Goal: Find specific page/section: Find specific page/section

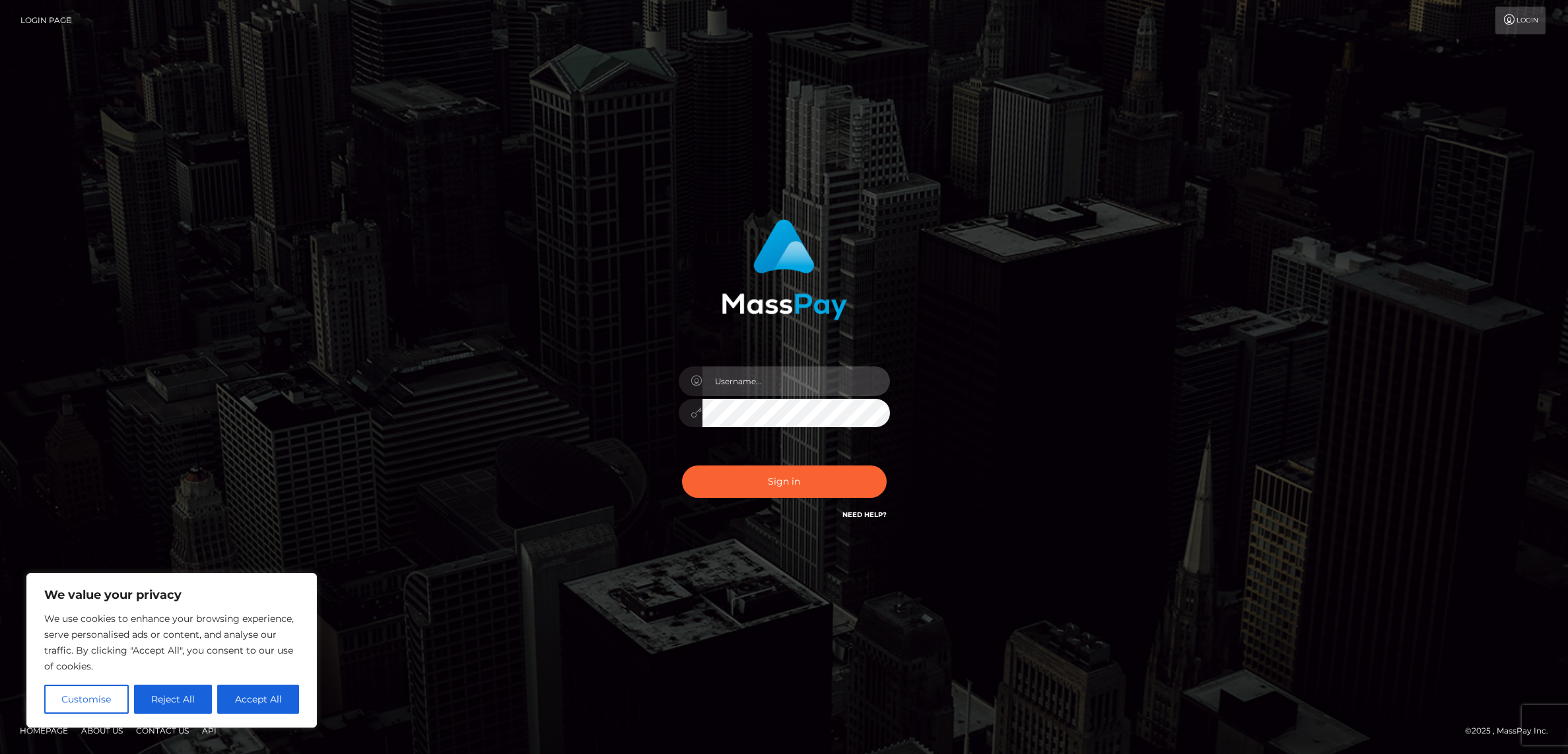
type input "alexism"
click at [798, 480] on button "Sign in" at bounding box center [784, 482] width 205 height 33
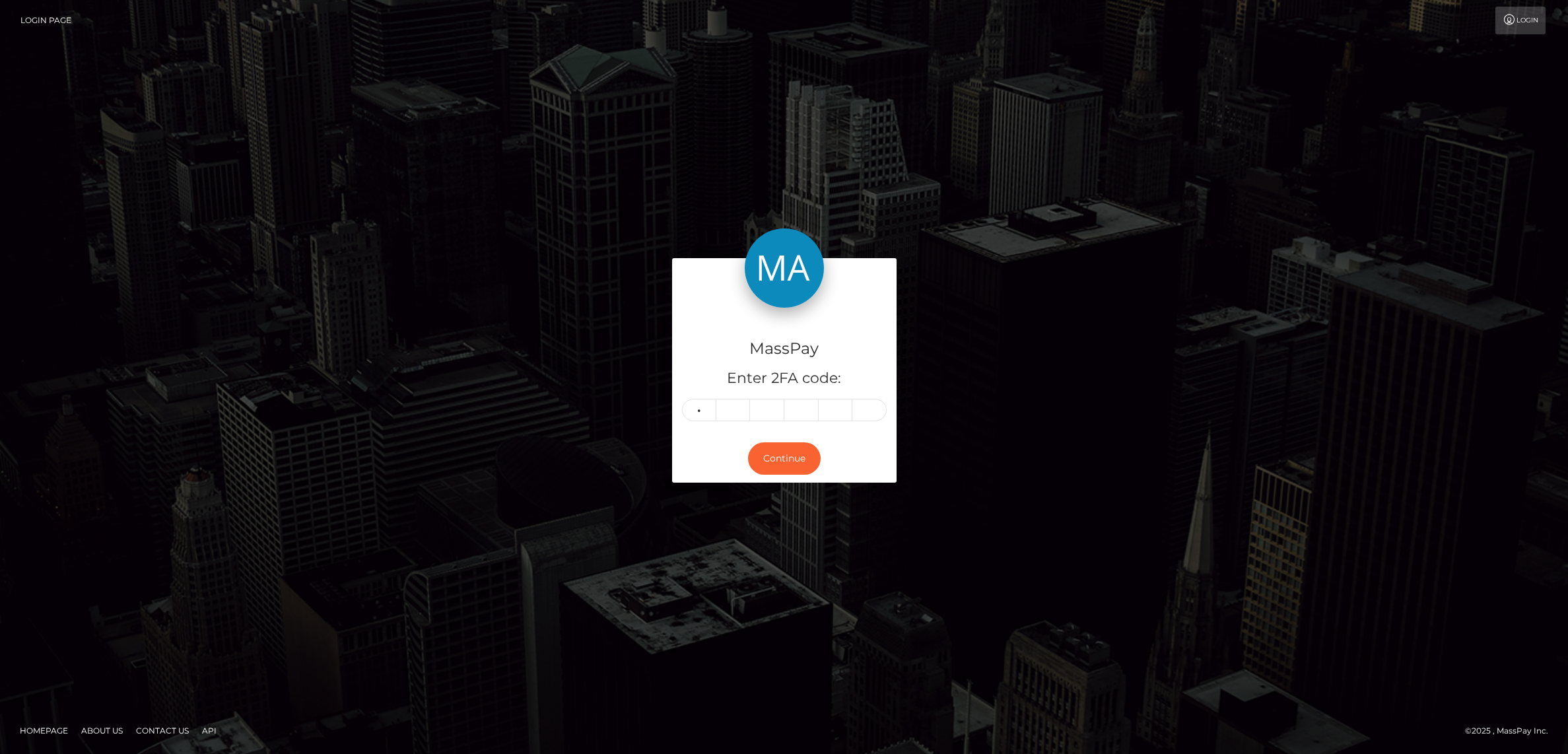
type input "0"
type input "5"
type input "6"
type input "4"
type input "7"
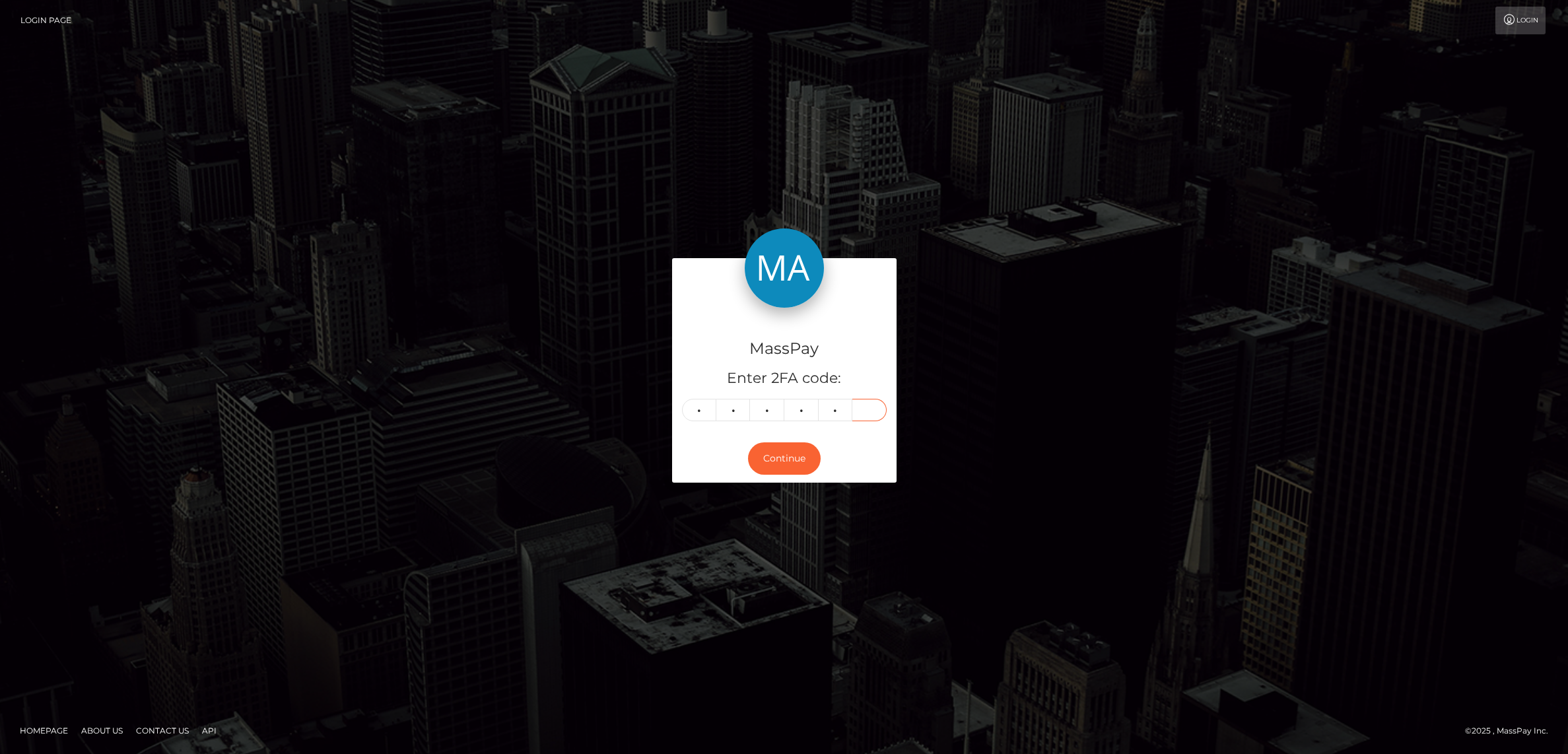
type input "7"
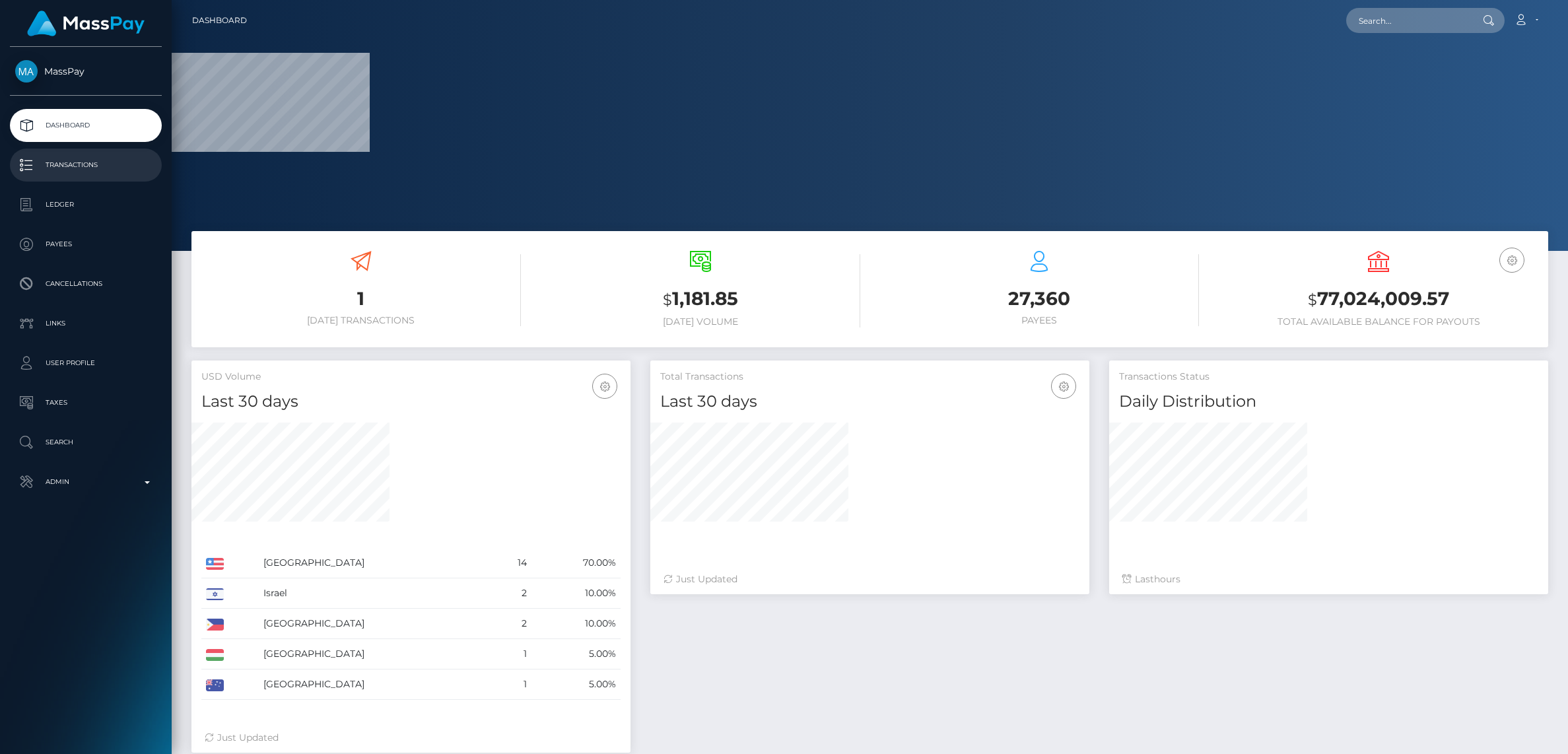
click at [82, 157] on p "Transactions" at bounding box center [85, 164] width 141 height 19
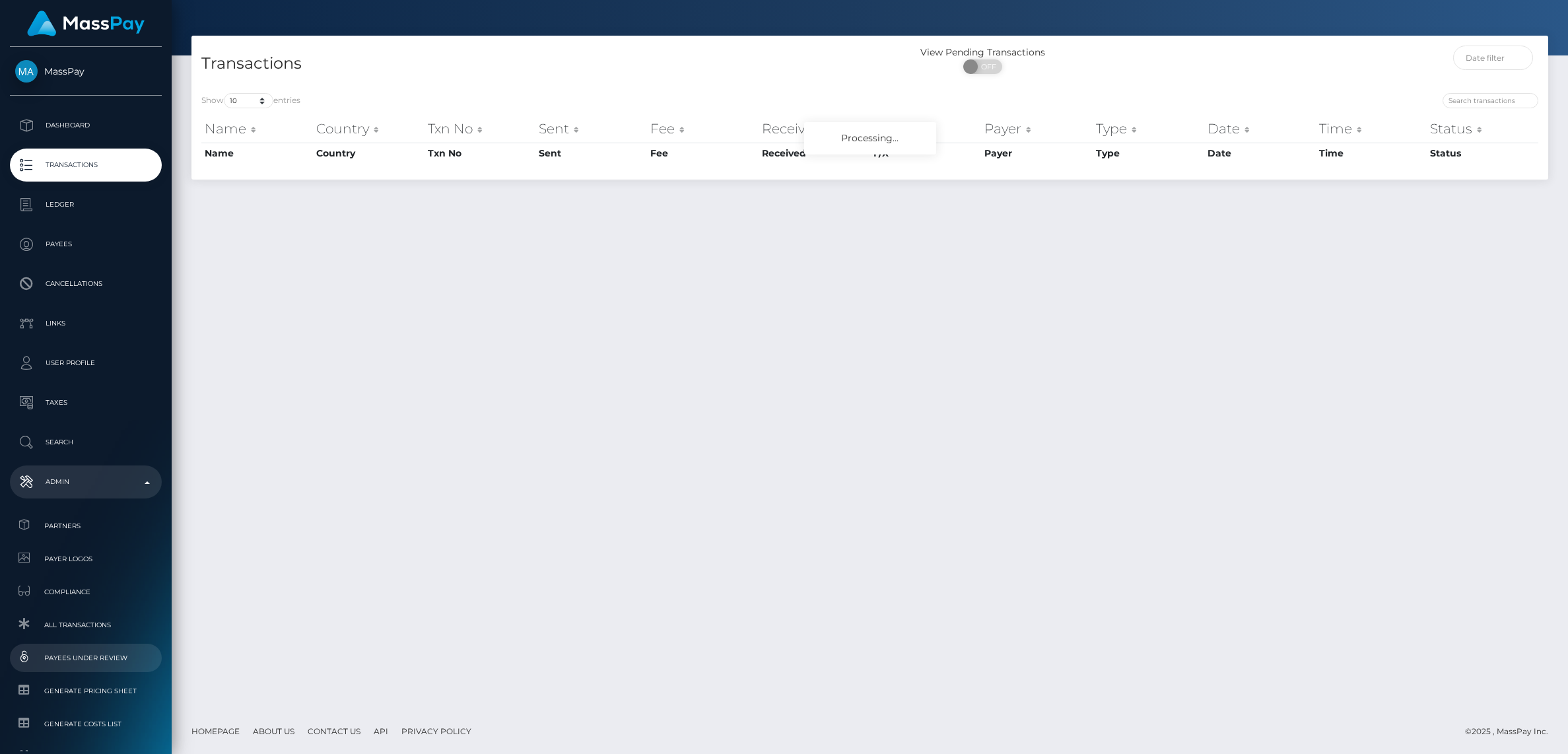
scroll to position [121, 0]
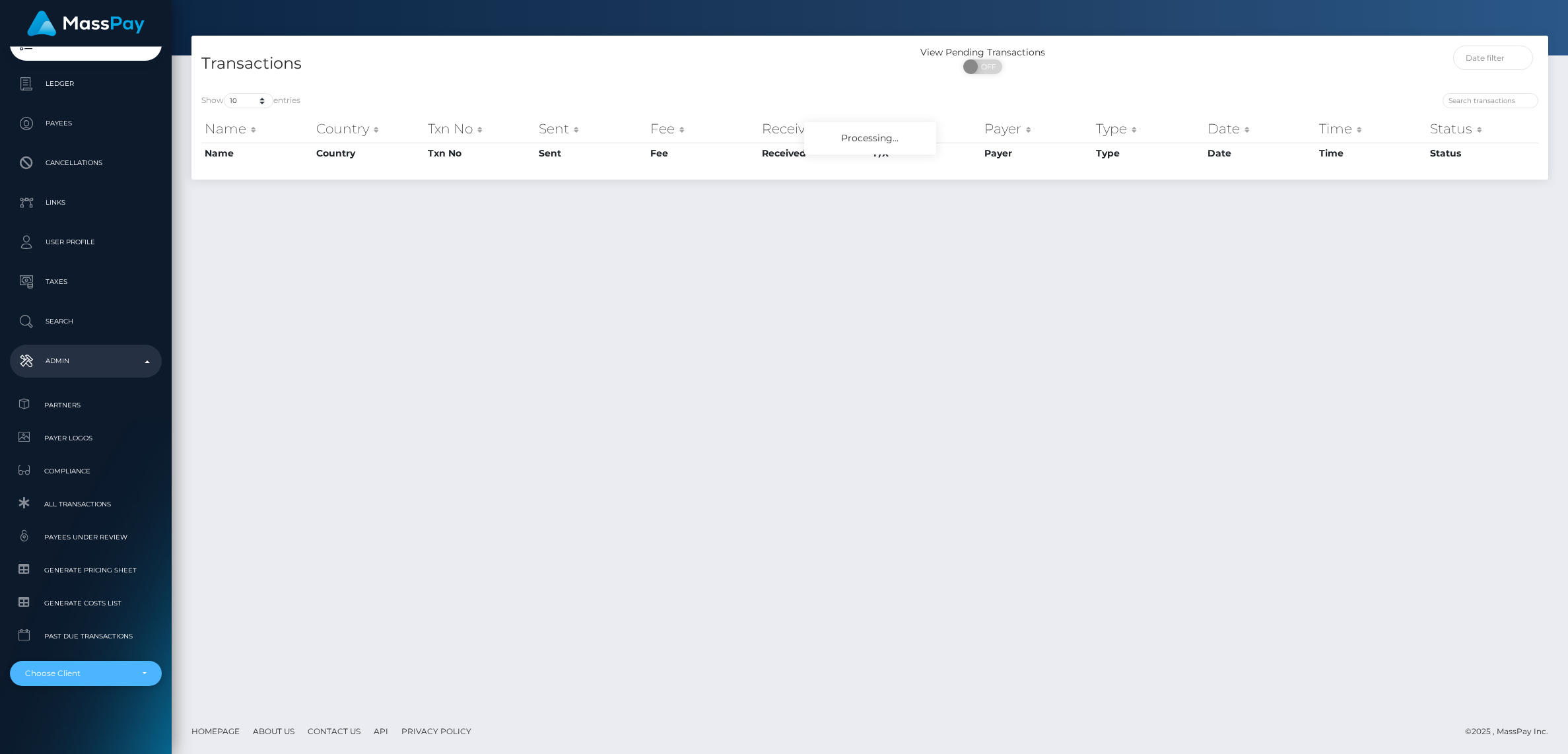
click at [79, 672] on div "Choose Client" at bounding box center [78, 674] width 106 height 11
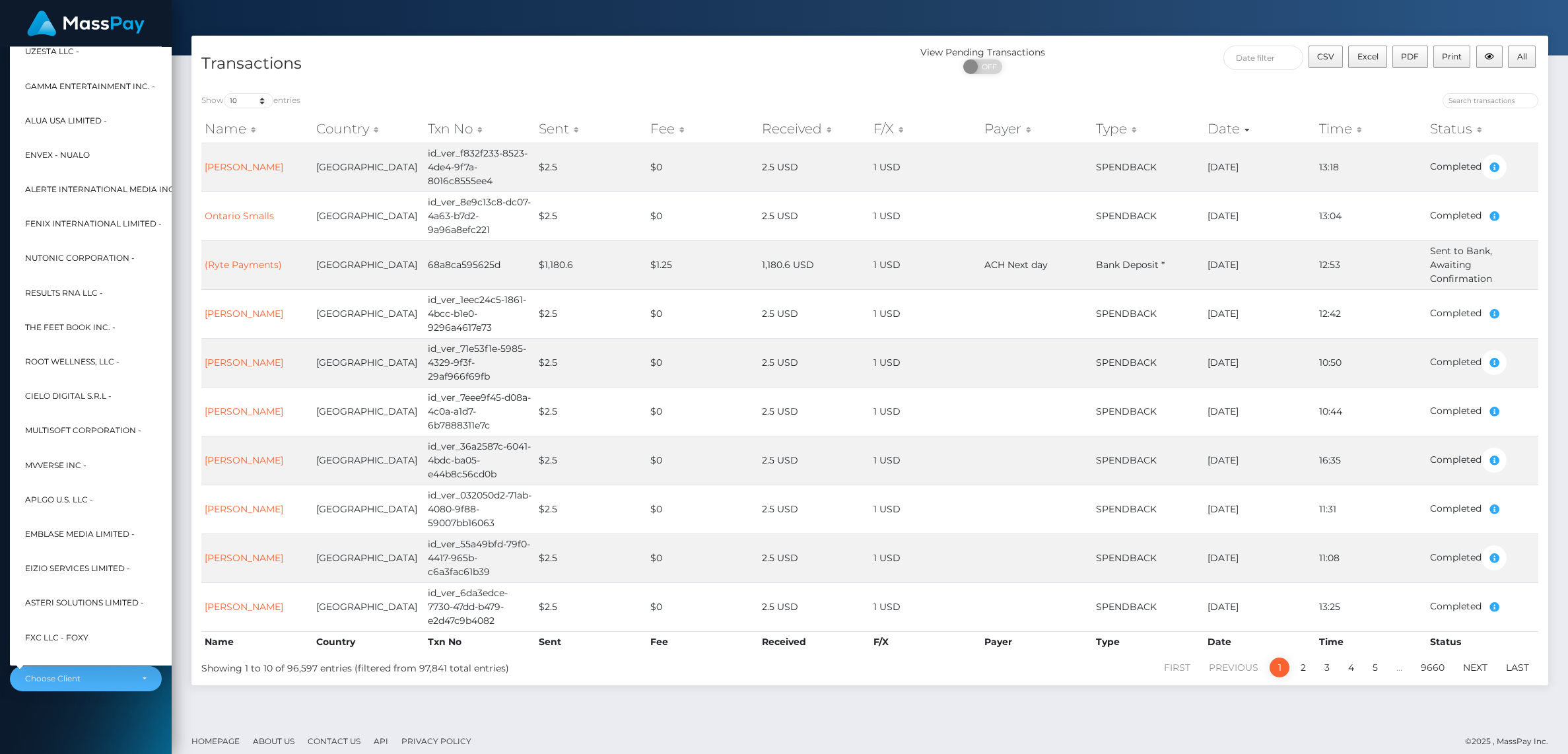
scroll to position [710, 0]
click at [67, 353] on span "Root Wellness, LLC -" at bounding box center [72, 357] width 94 height 17
select select "30"
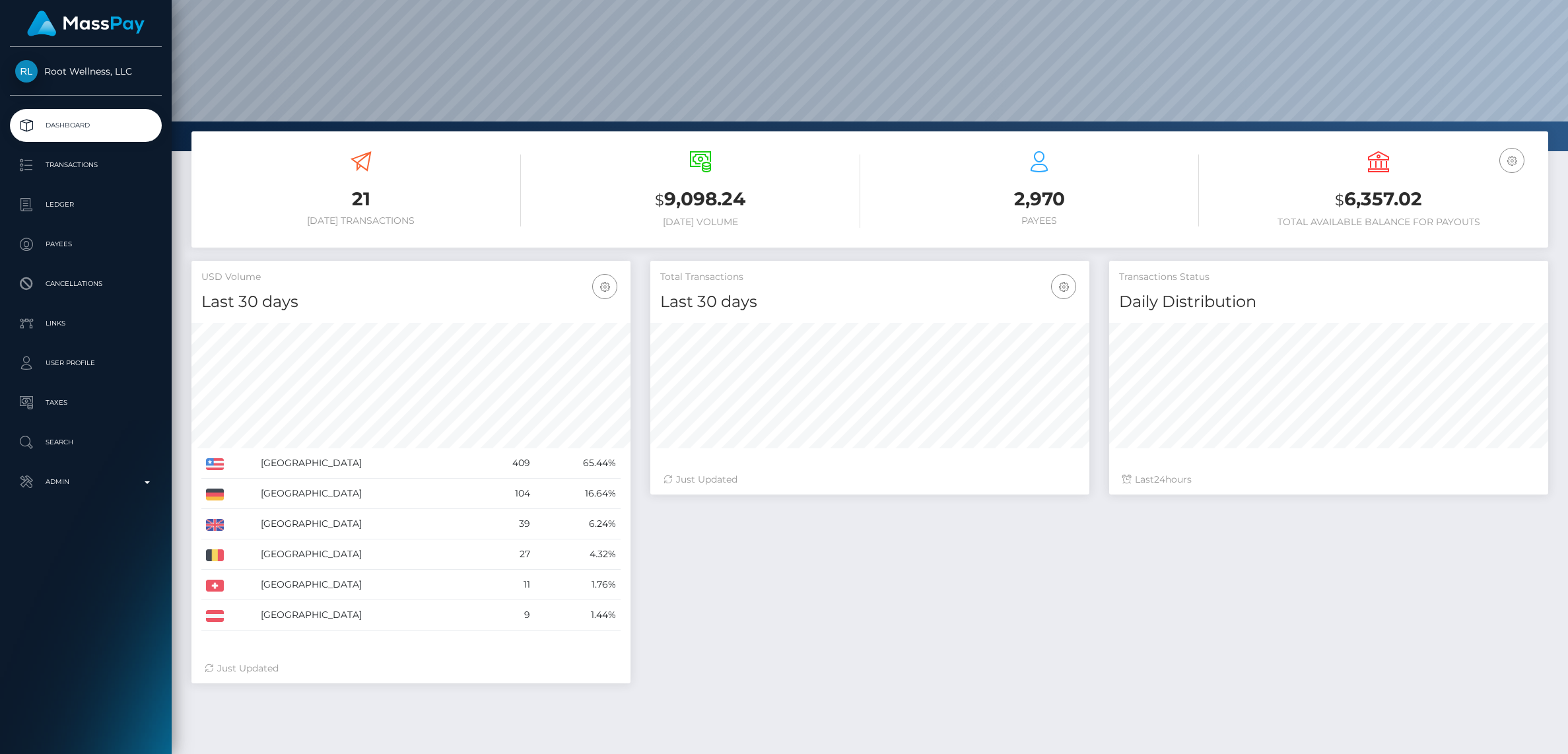
scroll to position [101, 0]
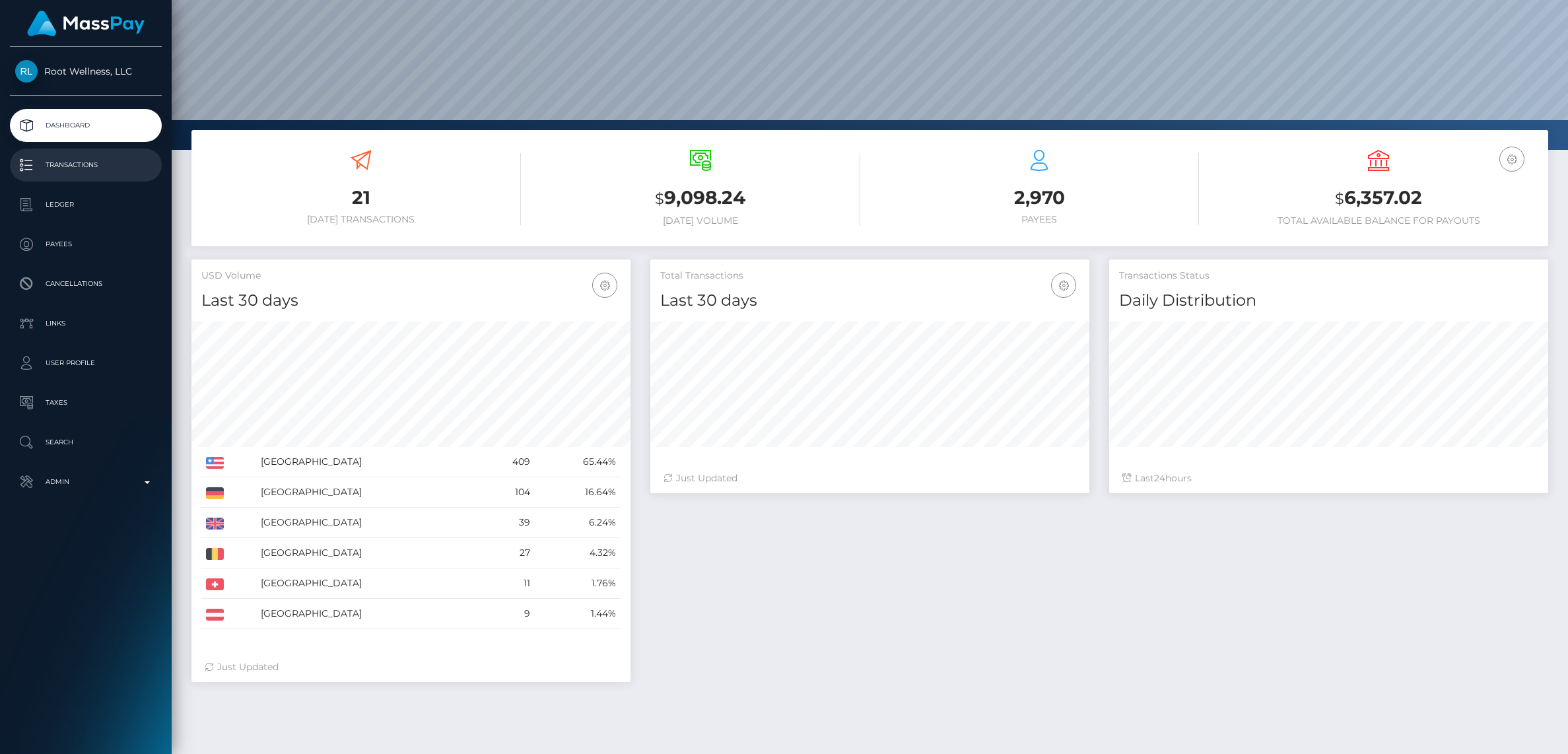
click at [58, 168] on p "Transactions" at bounding box center [85, 164] width 141 height 19
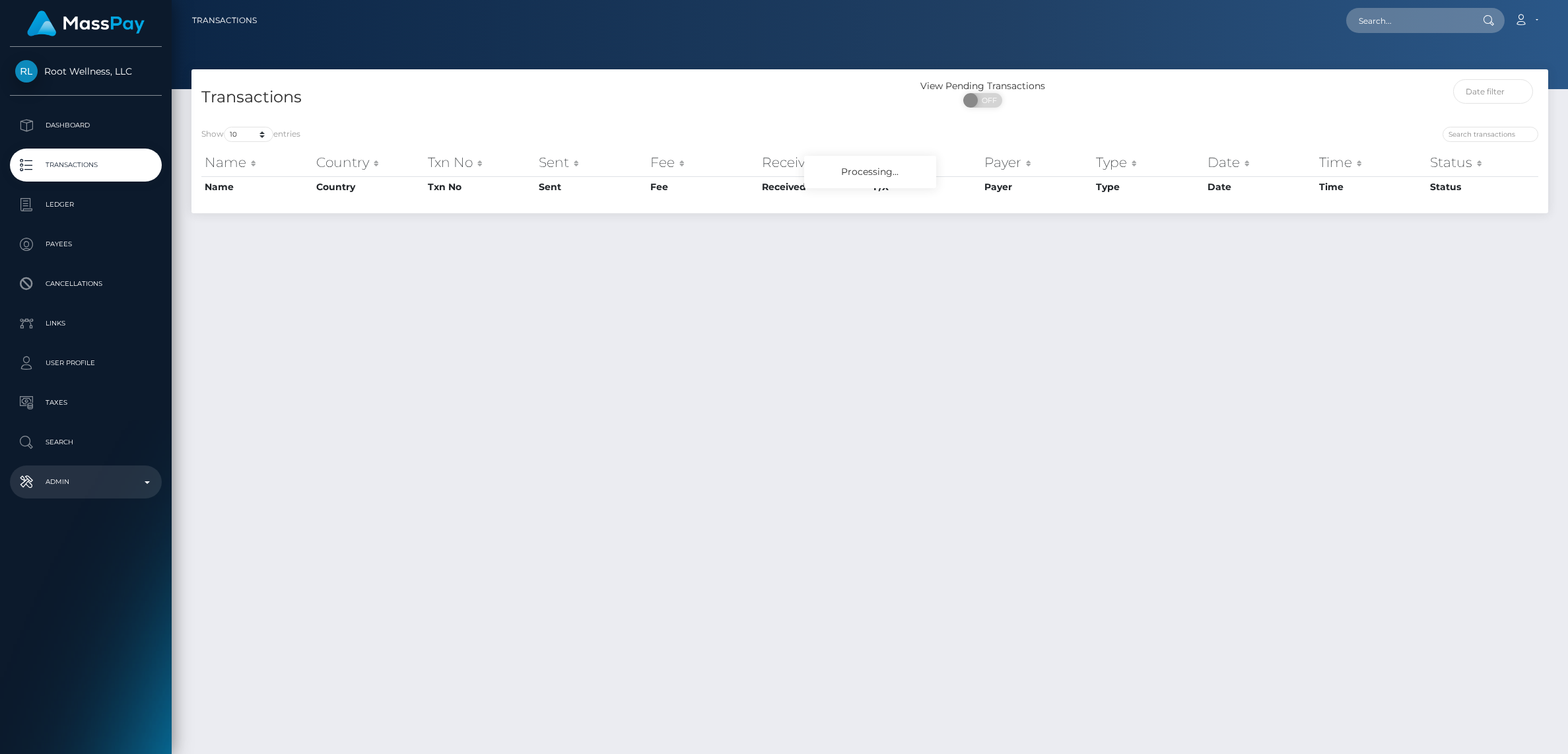
click at [80, 479] on p "Admin" at bounding box center [85, 481] width 141 height 19
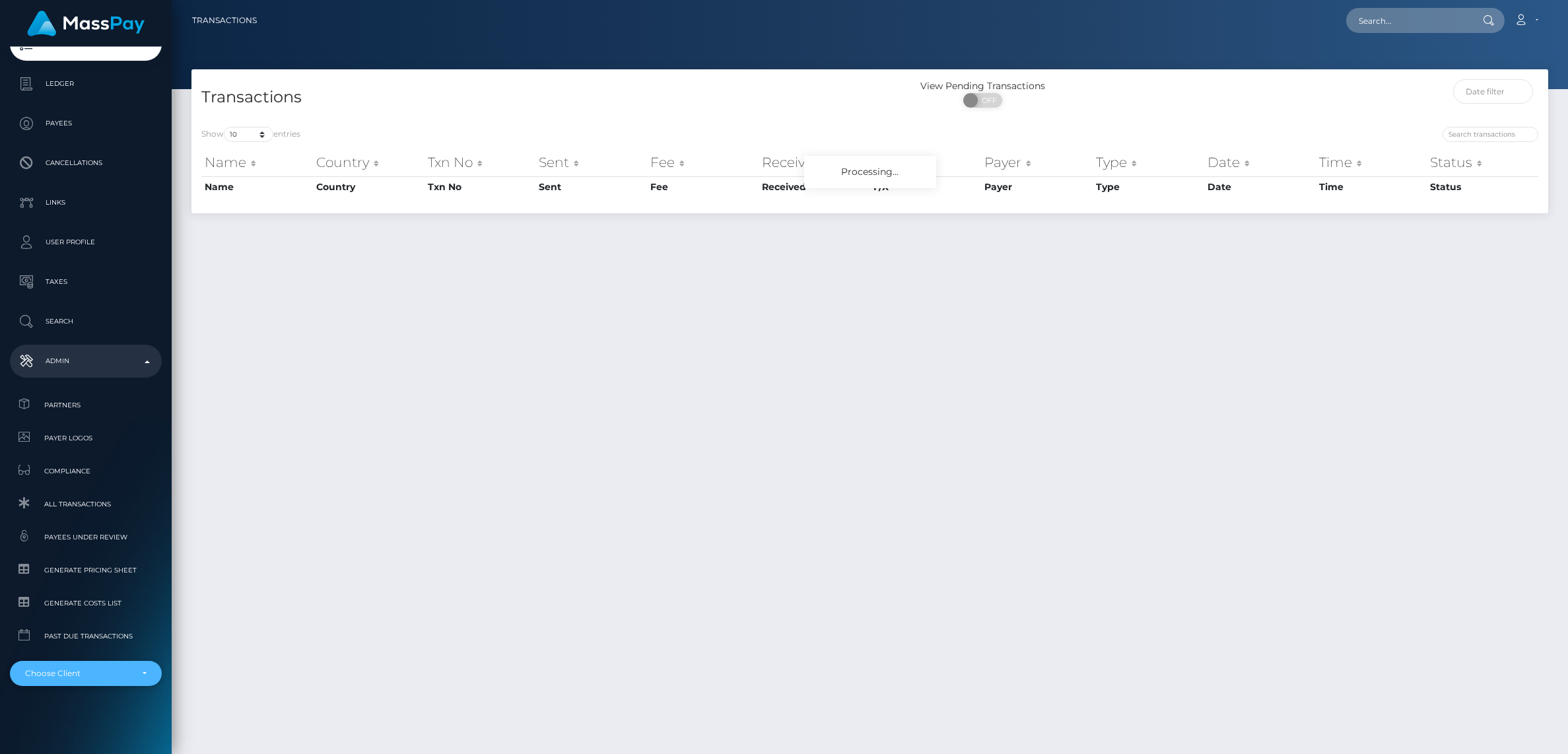
click at [61, 678] on div "Choose Client" at bounding box center [78, 674] width 106 height 11
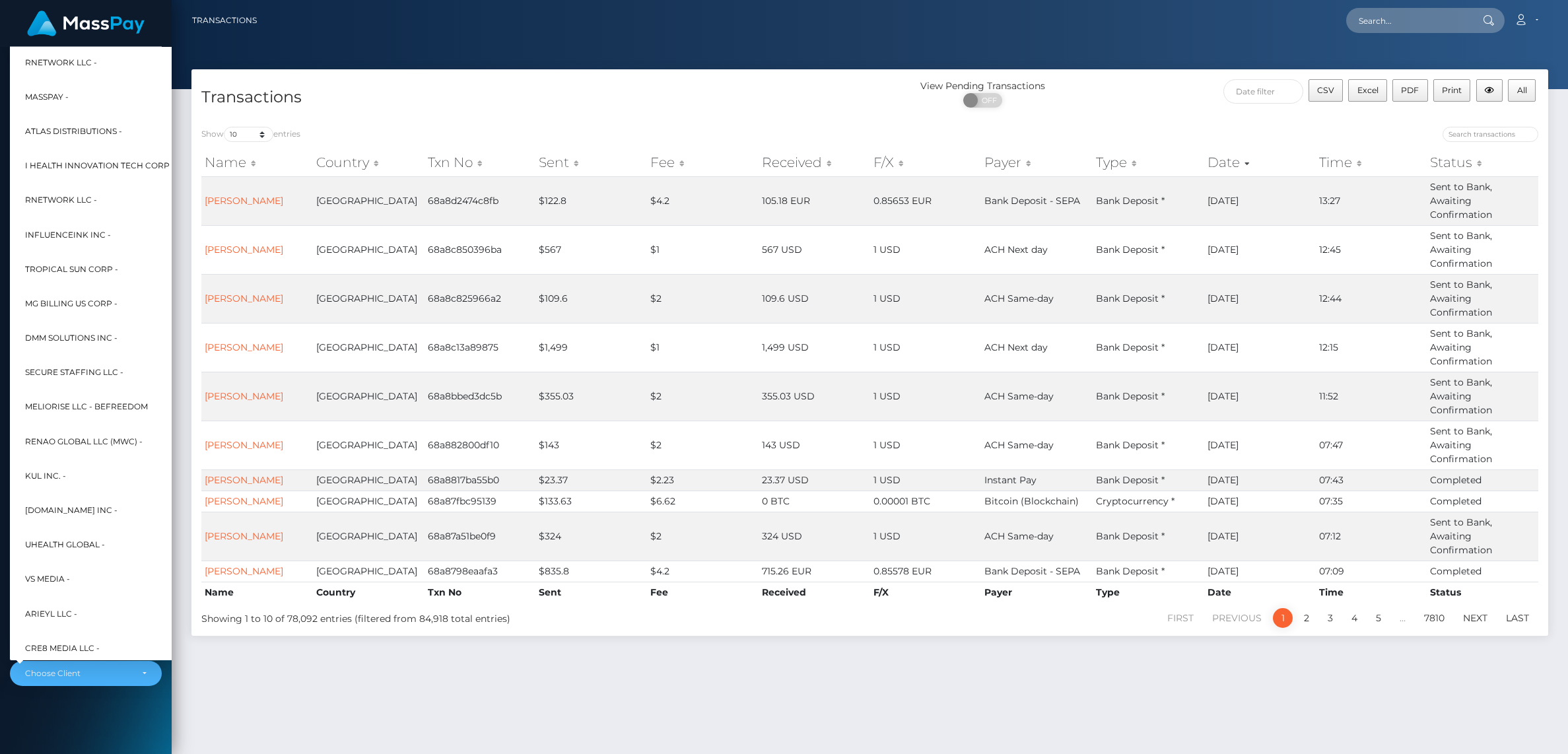
click at [453, 700] on div "Transactions View Pending Transactions ON OFF CSV Excel PDF Print All Show 10 2…" at bounding box center [869, 406] width 1397 height 673
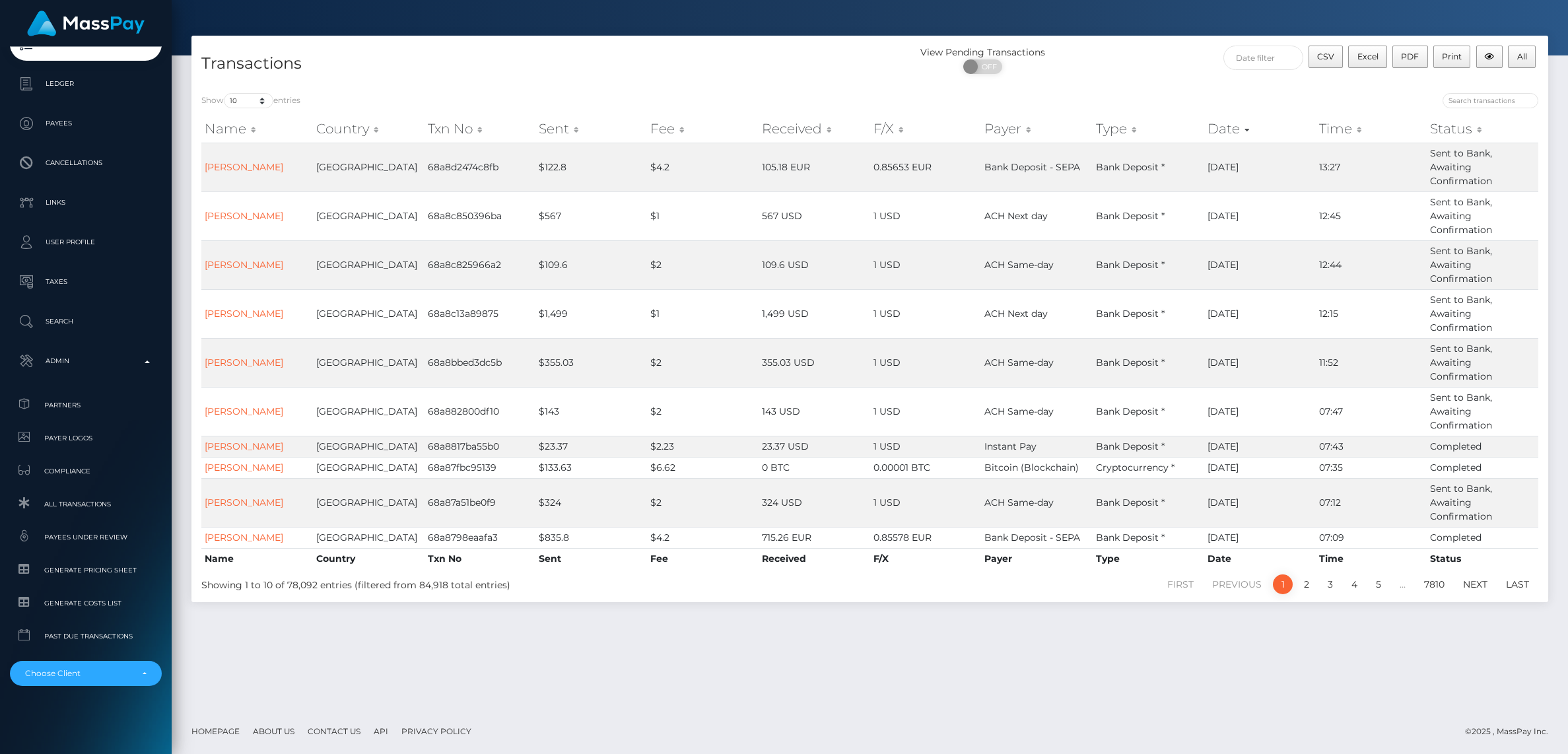
scroll to position [0, 0]
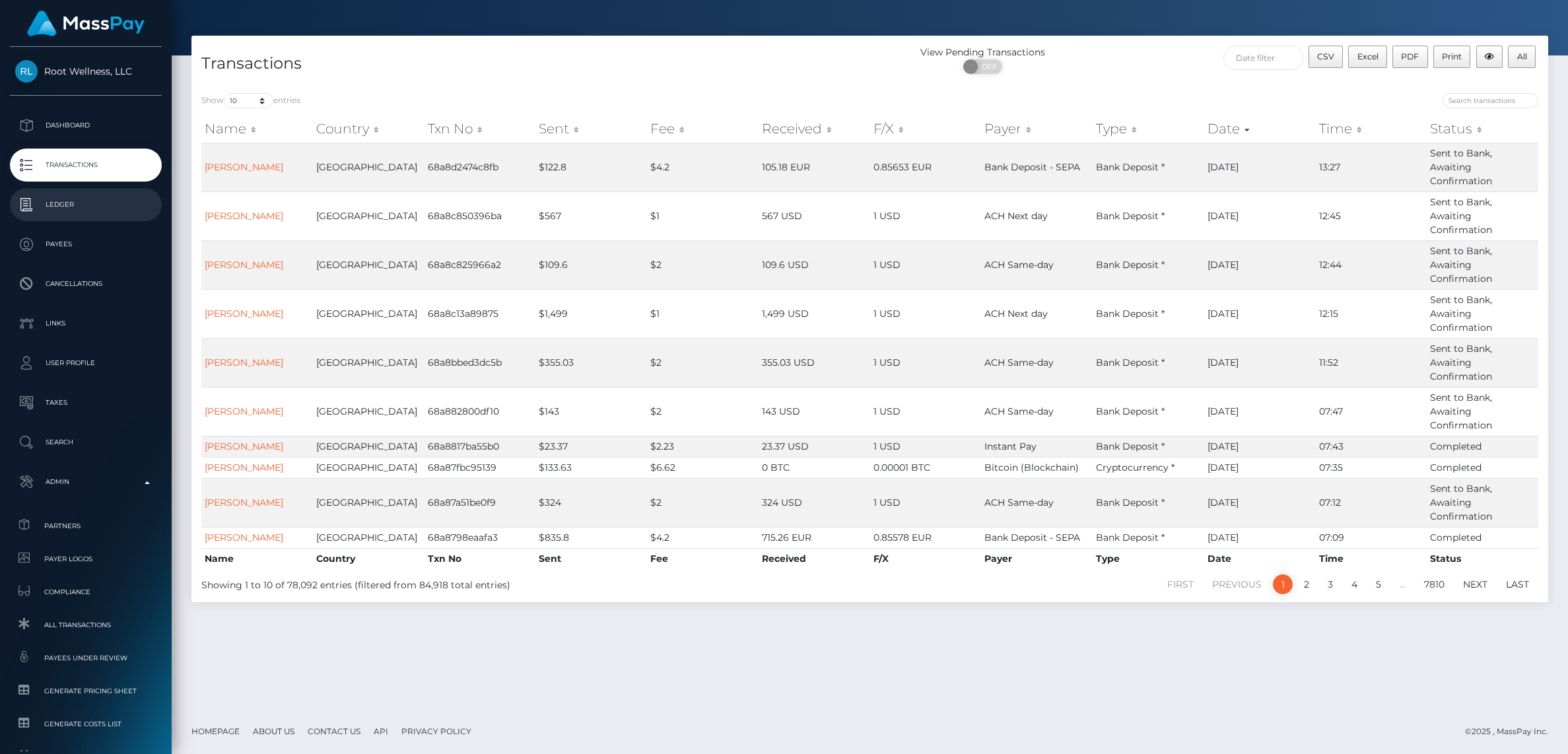
click at [73, 202] on p "Ledger" at bounding box center [85, 204] width 141 height 19
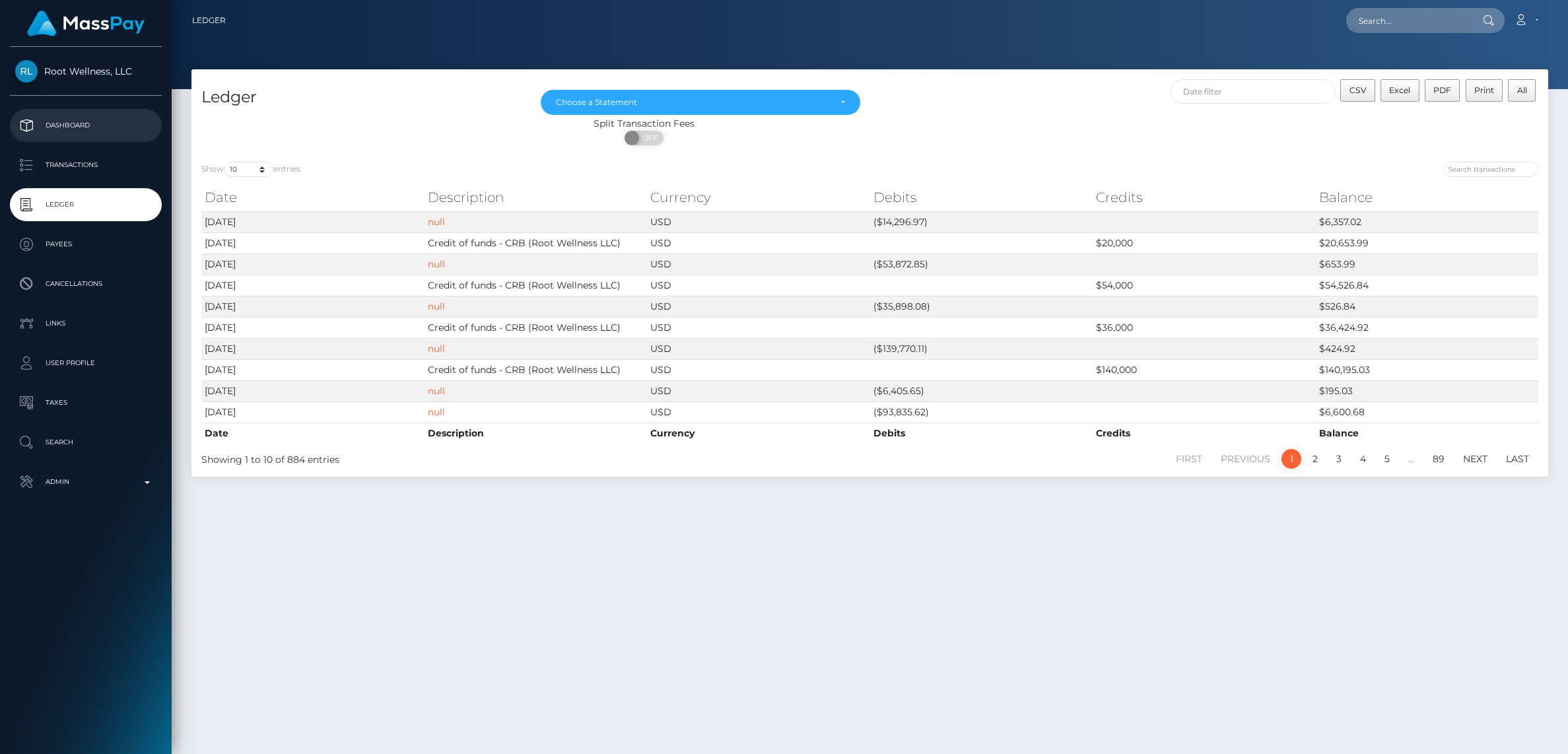
click at [60, 125] on p "Dashboard" at bounding box center [85, 125] width 141 height 19
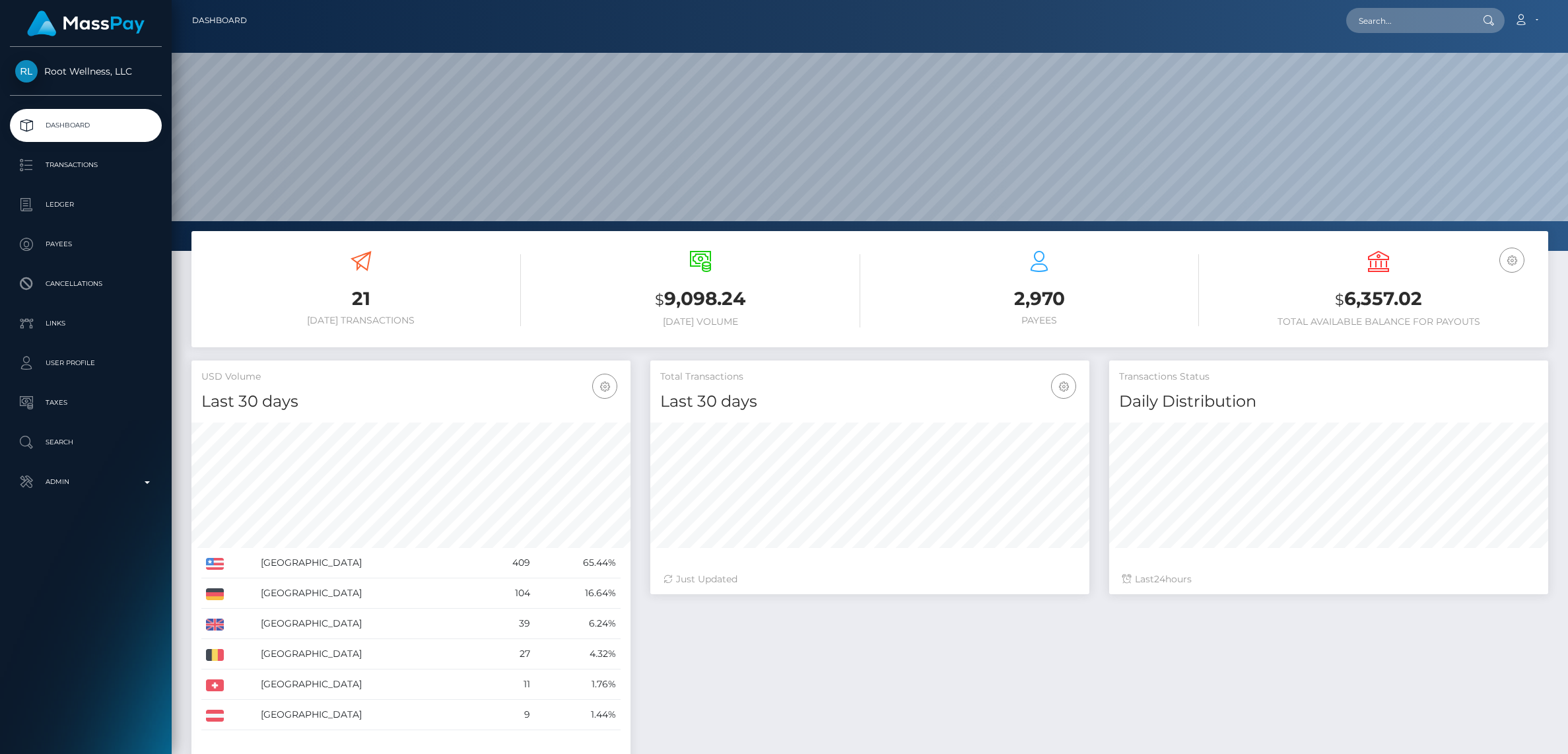
scroll to position [233, 439]
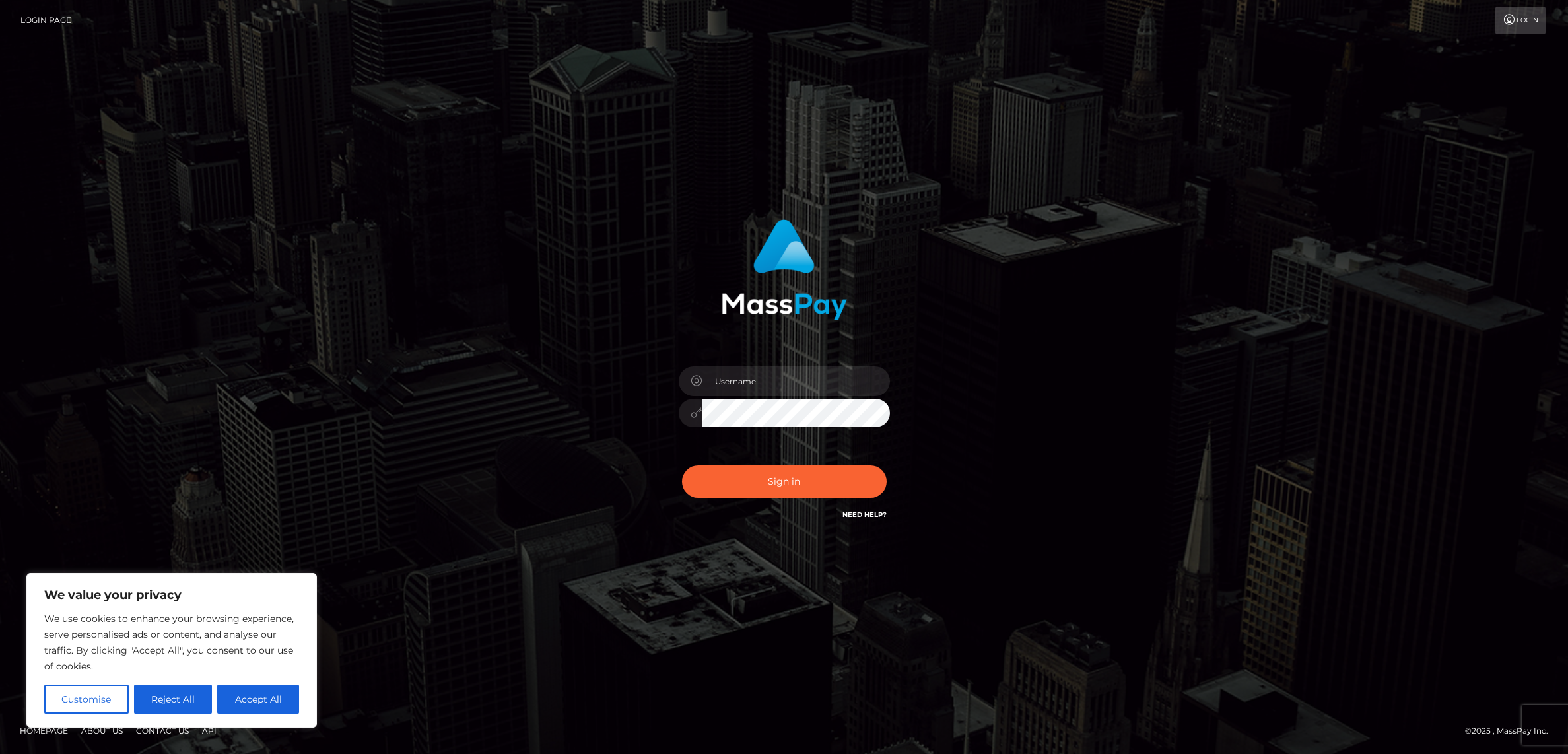
type input "alexism"
